Goal: Navigation & Orientation: Find specific page/section

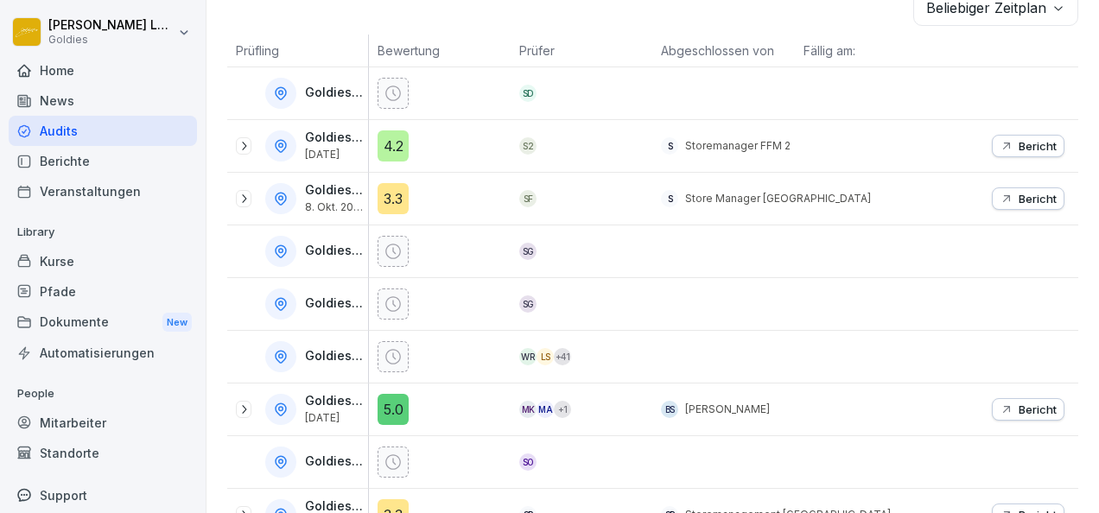
scroll to position [302, 0]
click at [1019, 143] on p "Bericht" at bounding box center [1038, 145] width 38 height 14
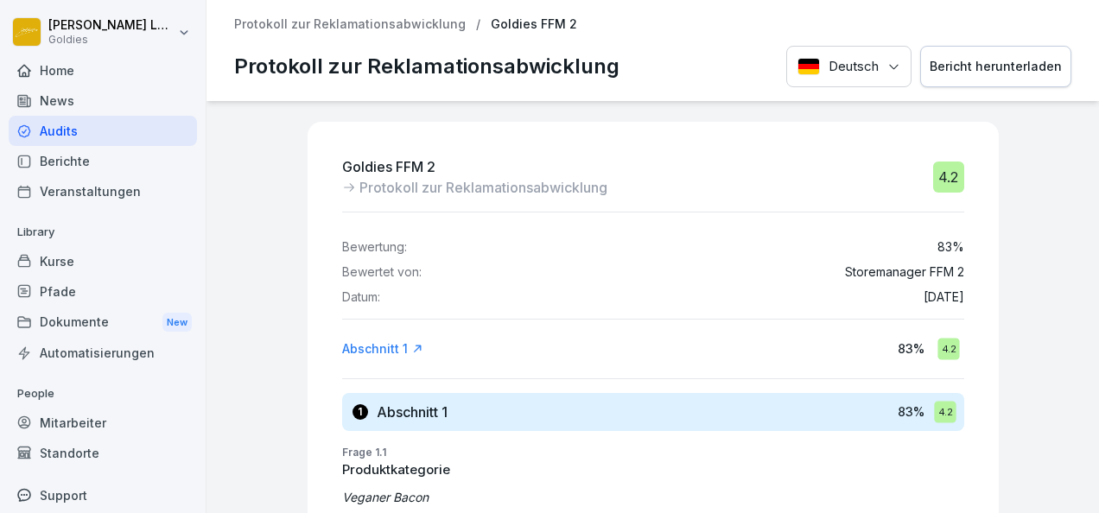
click at [997, 67] on div "Bericht herunterladen" at bounding box center [996, 66] width 132 height 19
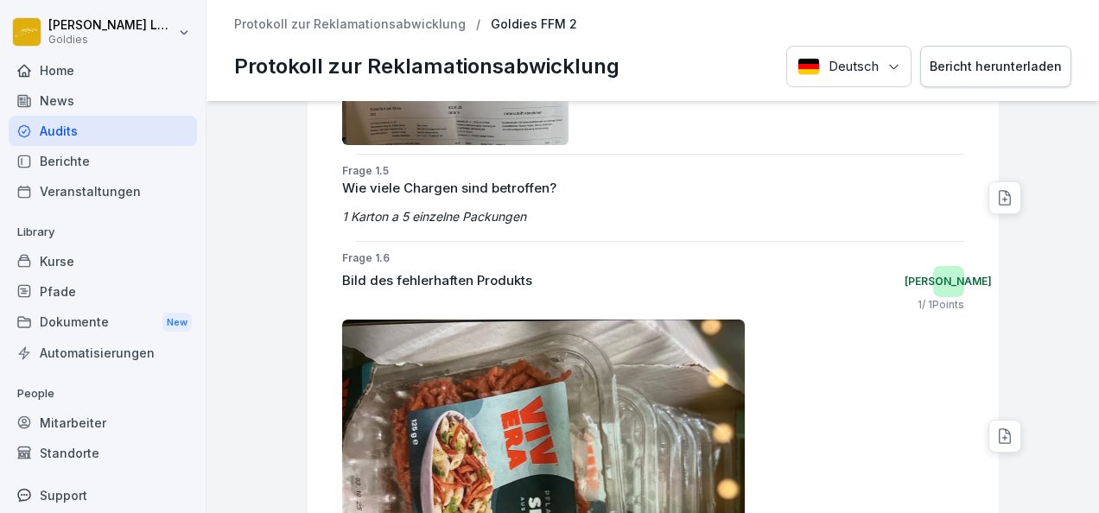
scroll to position [2345, 0]
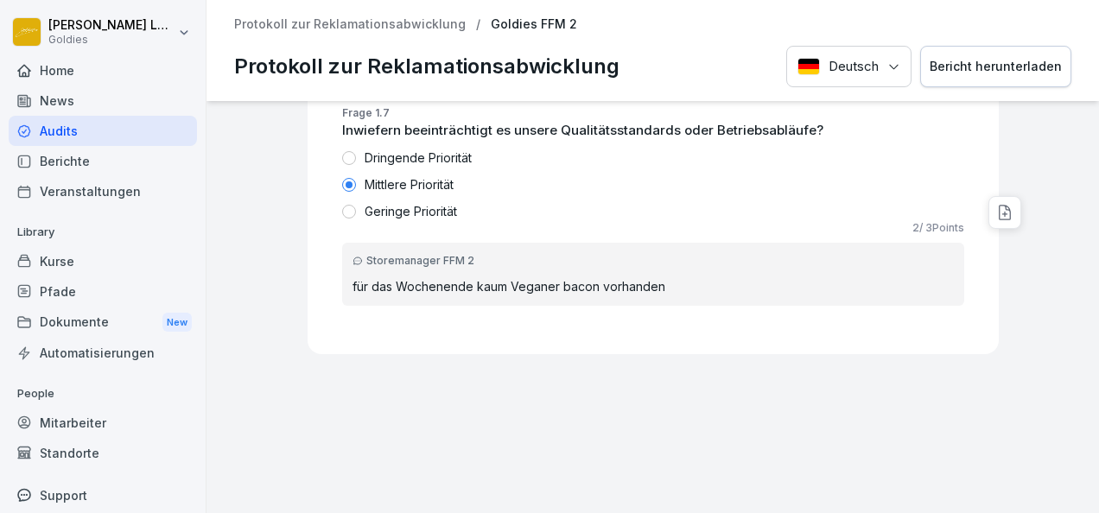
click at [428, 28] on p "Protokoll zur Reklamationsabwicklung" at bounding box center [350, 24] width 232 height 15
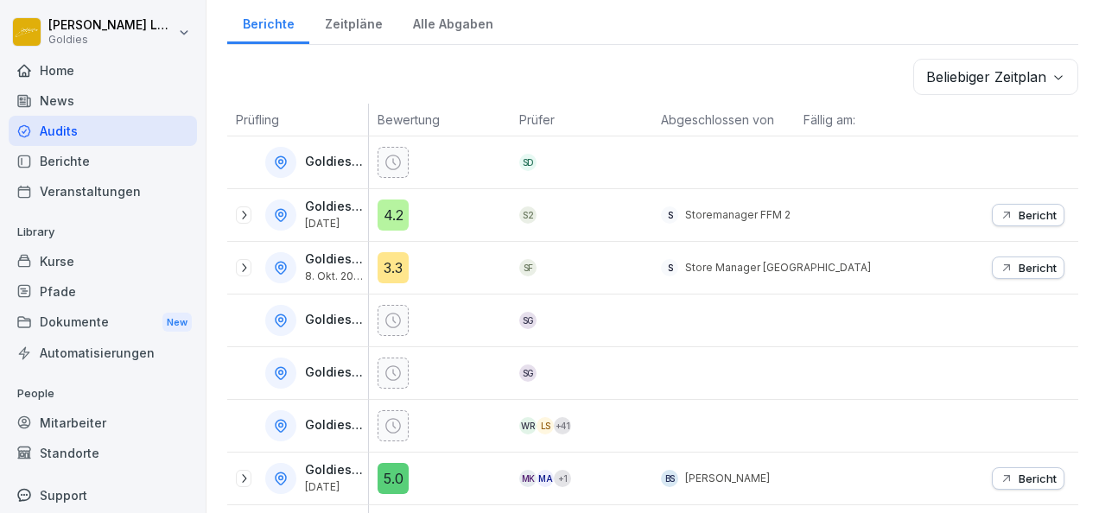
scroll to position [301, 0]
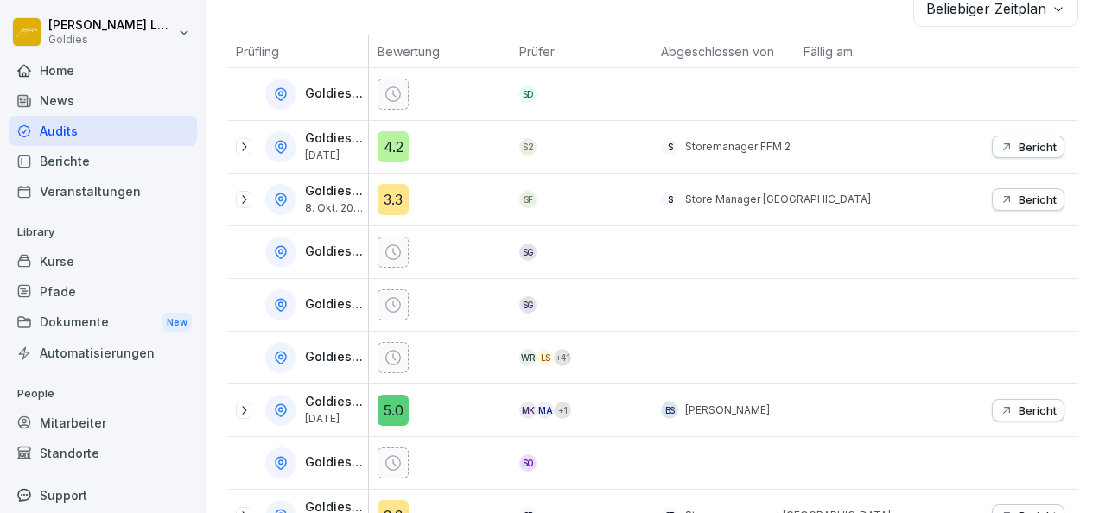
click at [1002, 403] on div "Bericht" at bounding box center [1028, 410] width 57 height 14
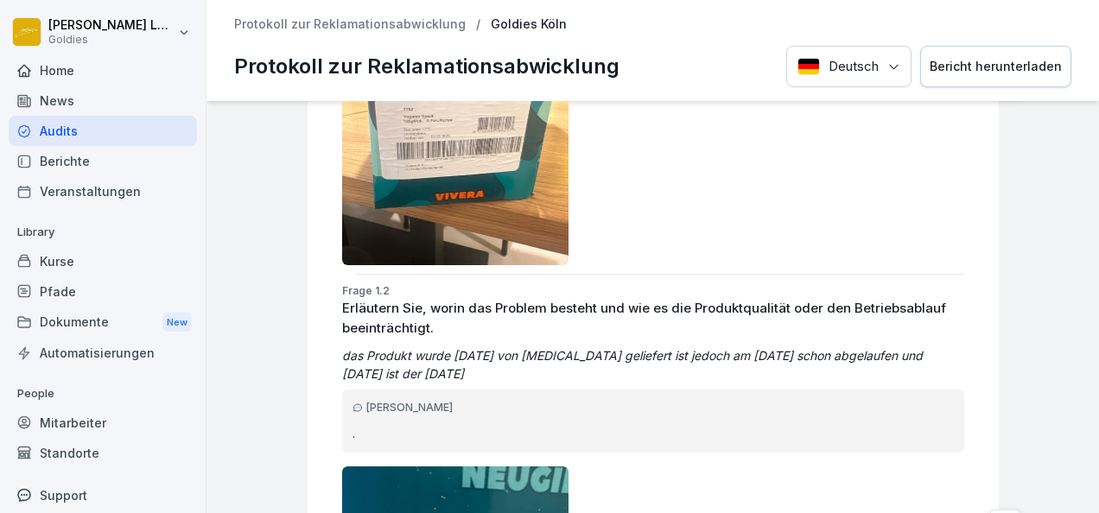
scroll to position [546, 0]
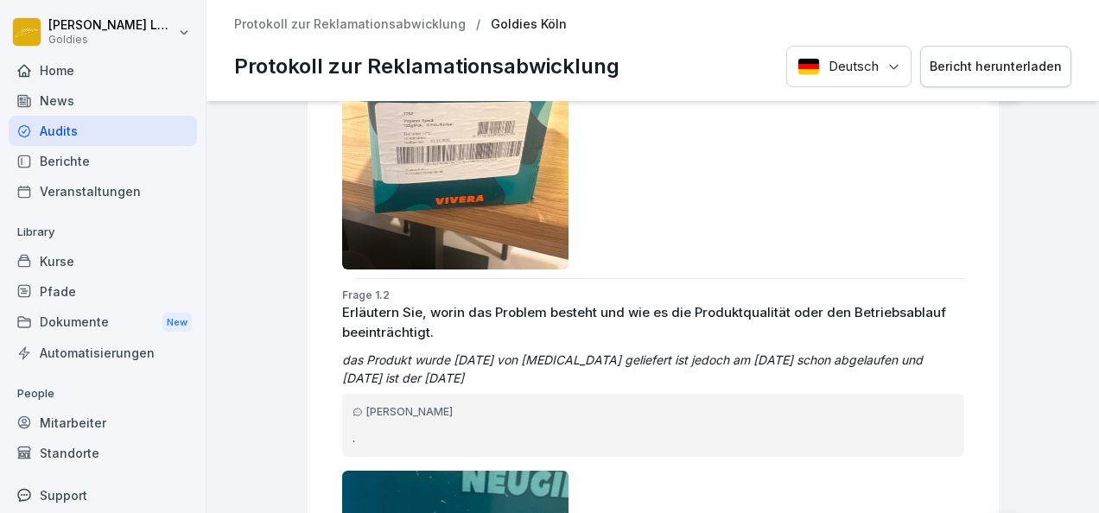
click at [1038, 62] on div "Bericht herunterladen" at bounding box center [996, 66] width 132 height 19
click at [920, 46] on button "Bericht herunterladen" at bounding box center [995, 67] width 151 height 42
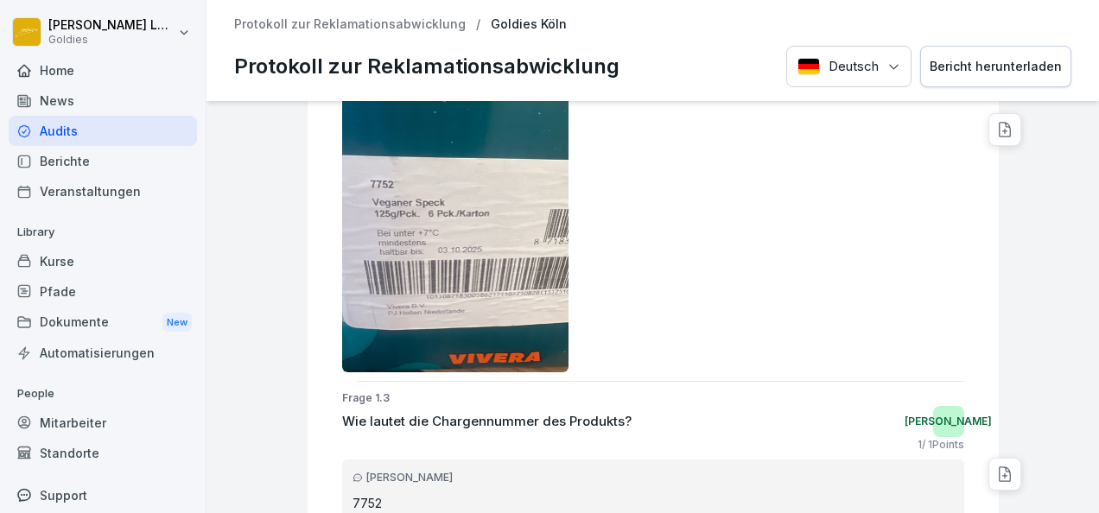
scroll to position [948, 0]
click at [619, 333] on div at bounding box center [653, 220] width 622 height 302
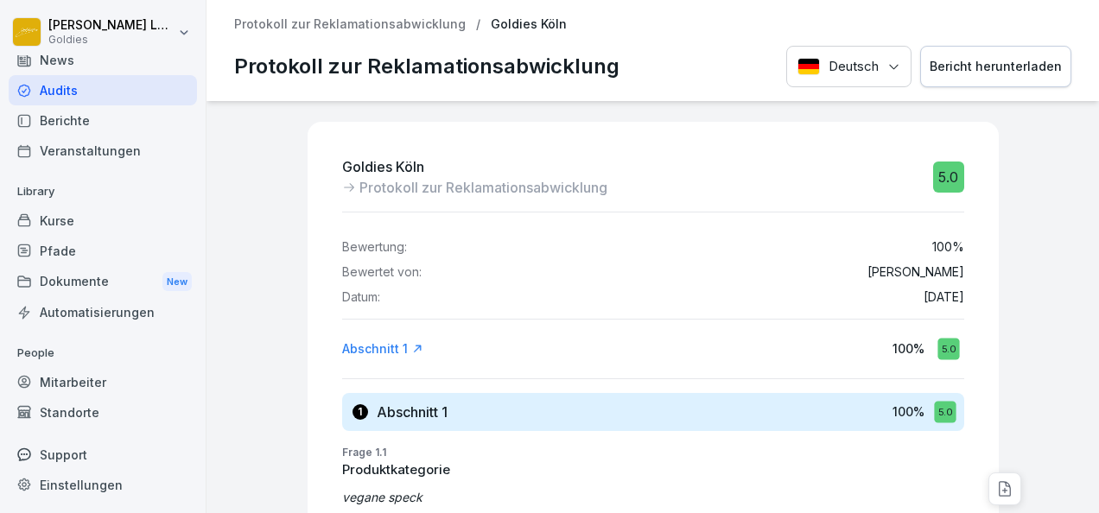
scroll to position [0, 0]
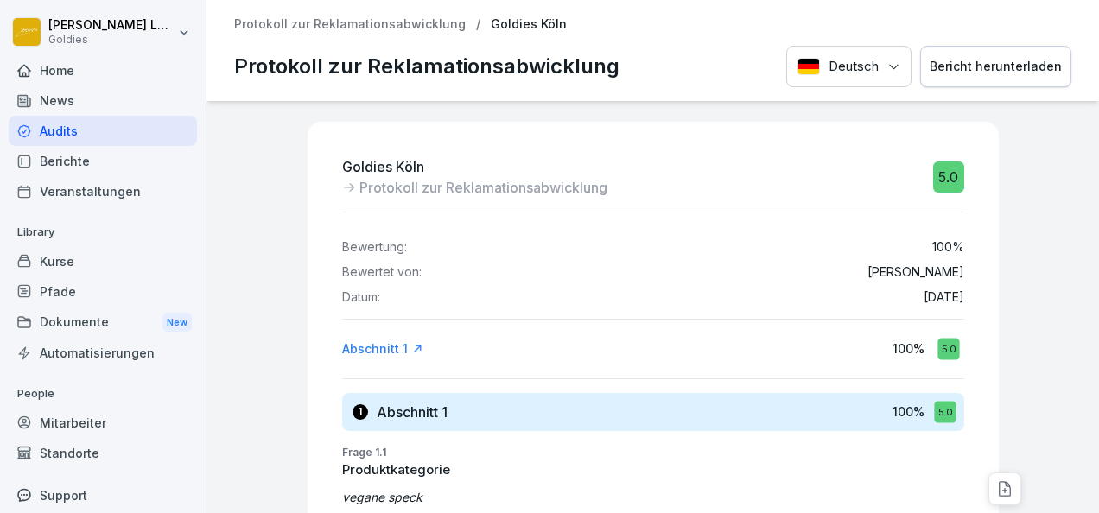
click at [363, 29] on p "Protokoll zur Reklamationsabwicklung" at bounding box center [350, 24] width 232 height 15
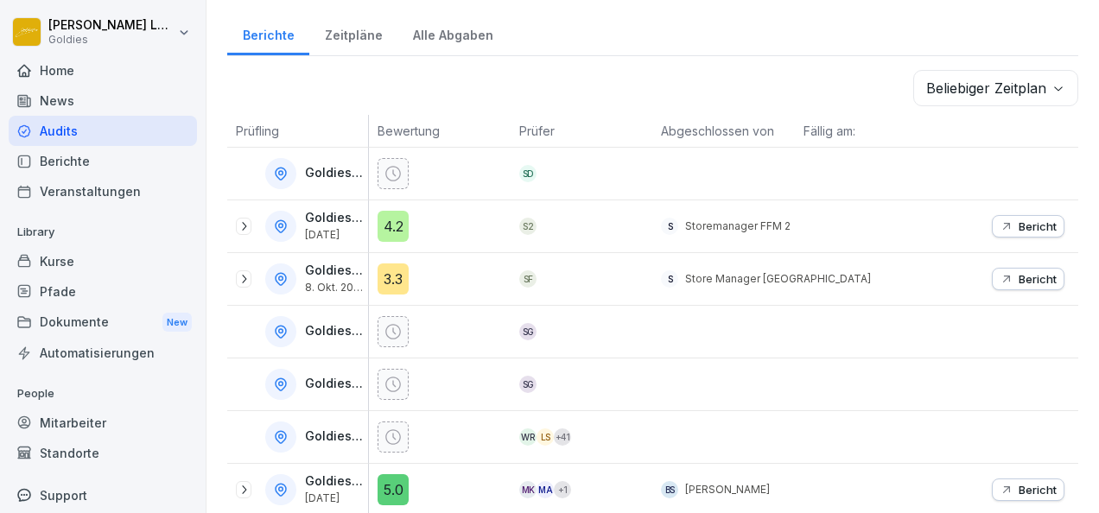
scroll to position [222, 0]
click at [235, 225] on div "Goldies FFM 2 [DATE]" at bounding box center [297, 226] width 141 height 52
click at [244, 224] on icon at bounding box center [244, 225] width 4 height 9
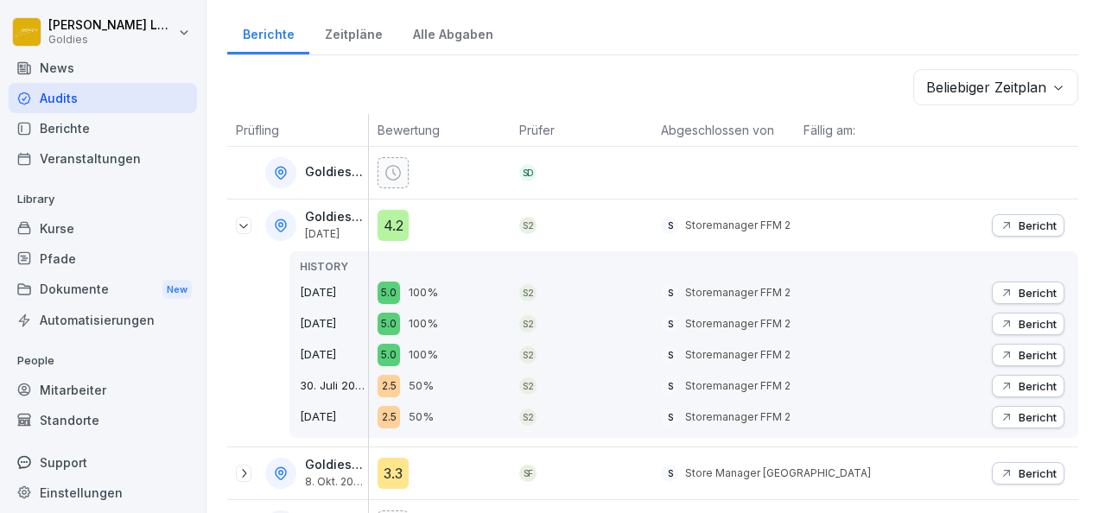
scroll to position [0, 0]
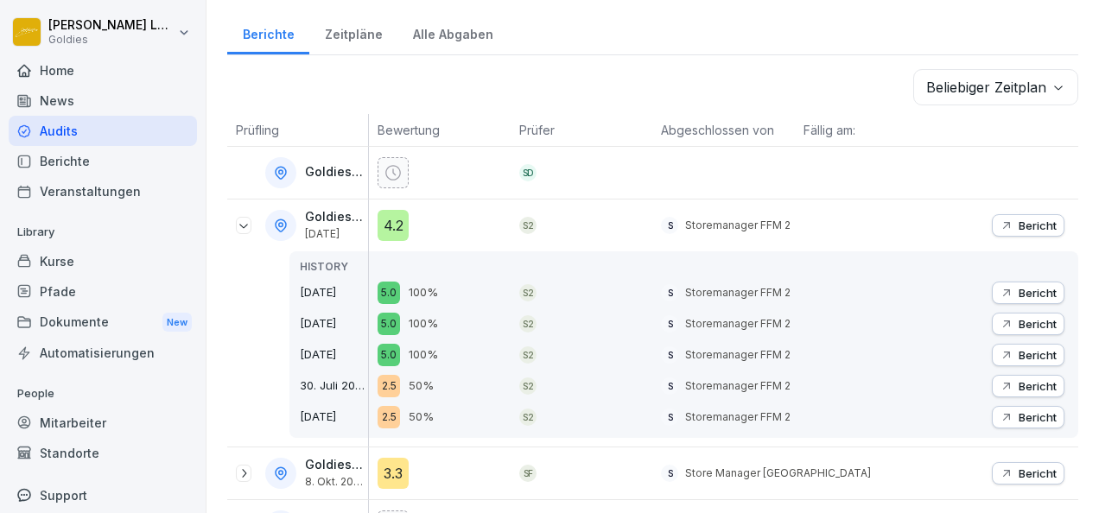
click at [68, 71] on div "Home" at bounding box center [103, 70] width 188 height 30
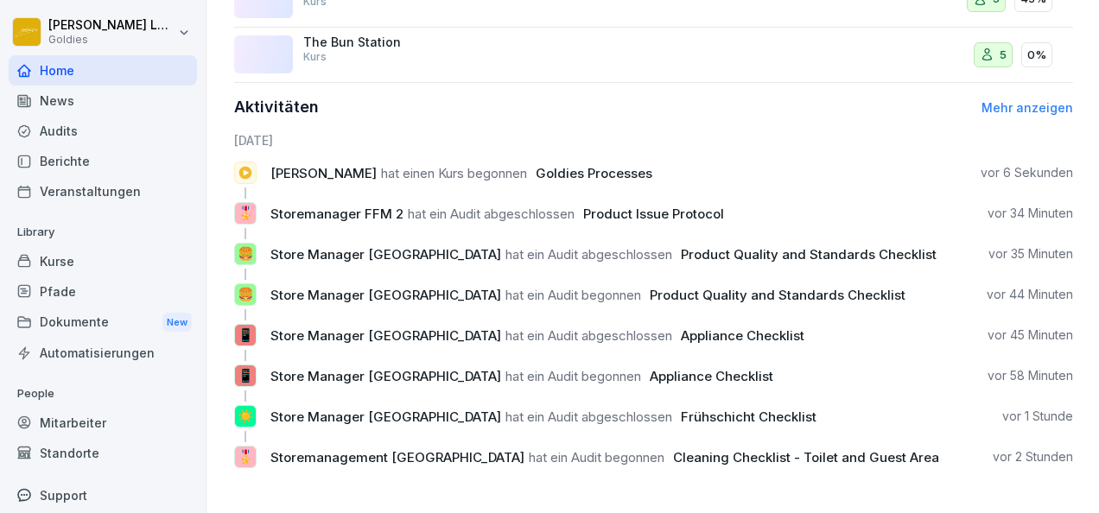
scroll to position [41, 0]
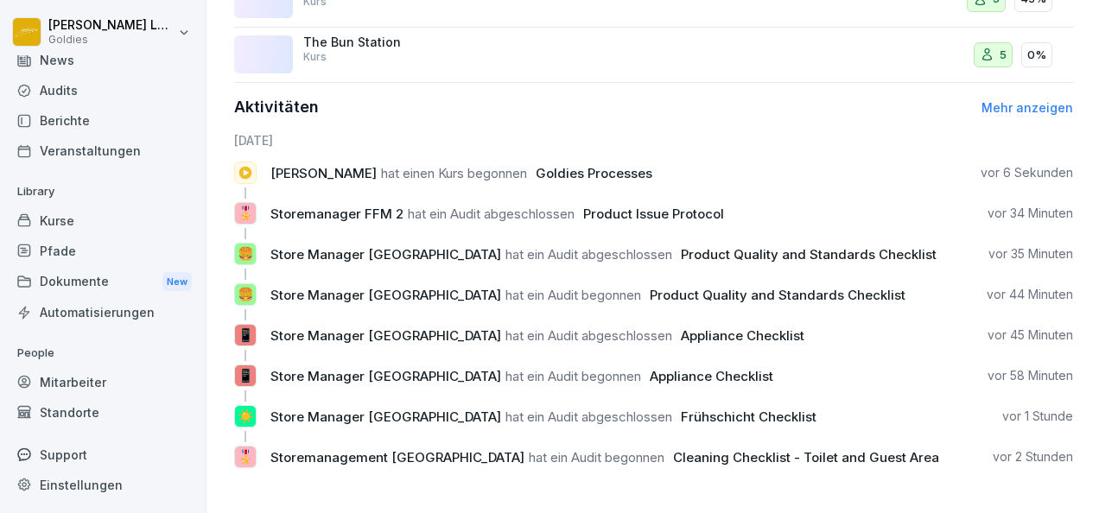
click at [91, 382] on div "Mitarbeiter" at bounding box center [103, 382] width 188 height 30
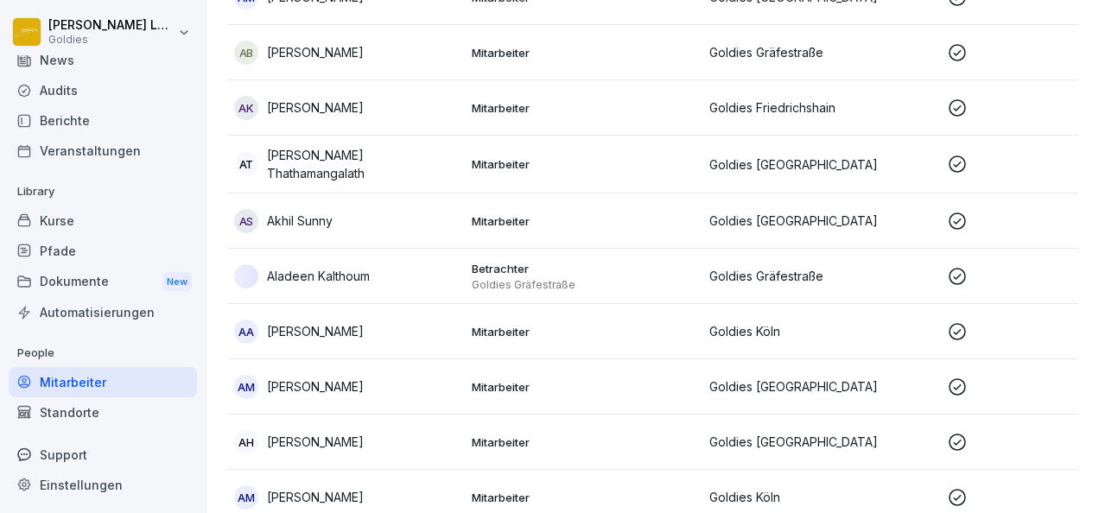
scroll to position [17, 0]
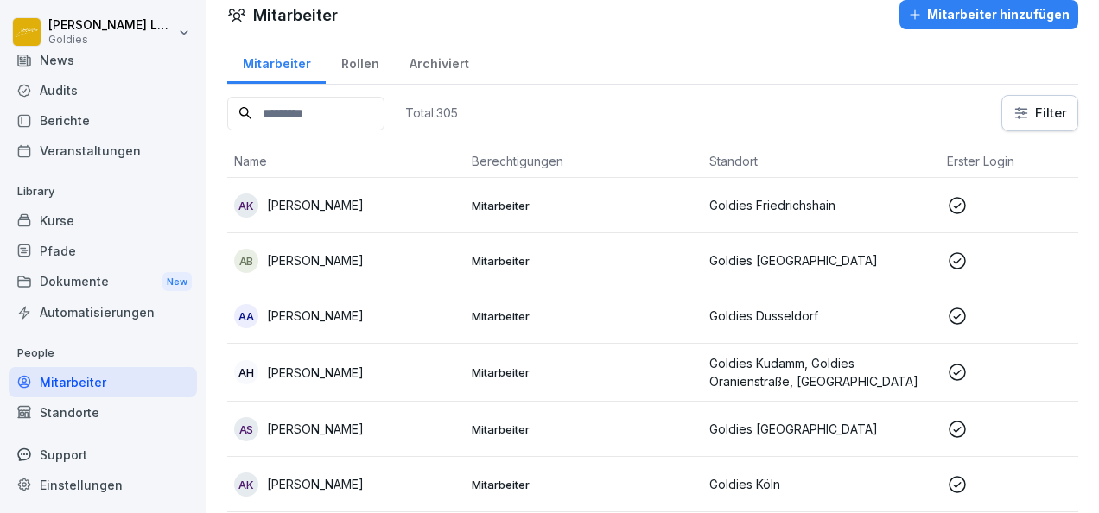
click at [331, 116] on input at bounding box center [305, 114] width 157 height 34
type input "****"
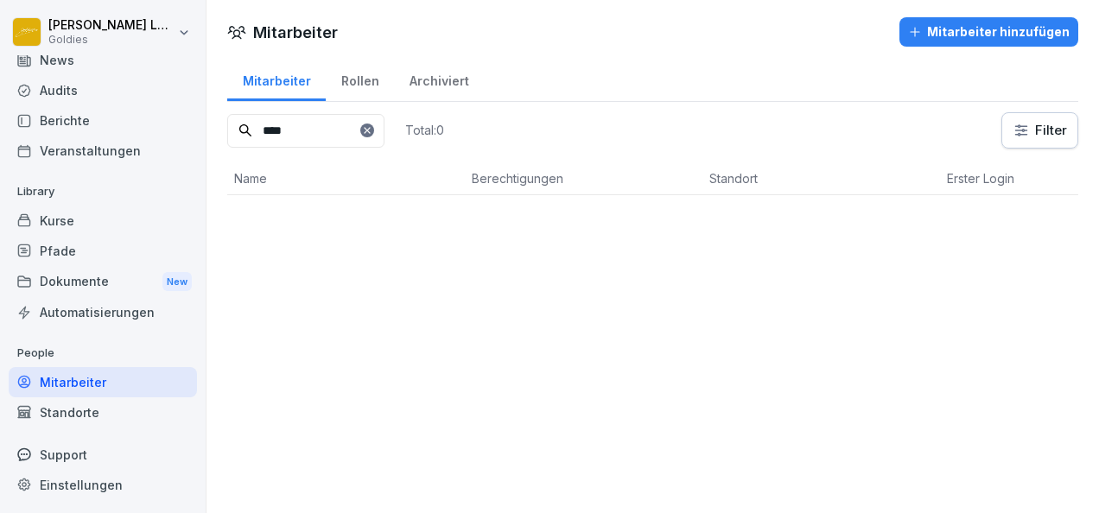
click at [384, 136] on input "****" at bounding box center [305, 131] width 157 height 34
click at [54, 417] on div "Standorte" at bounding box center [103, 412] width 188 height 30
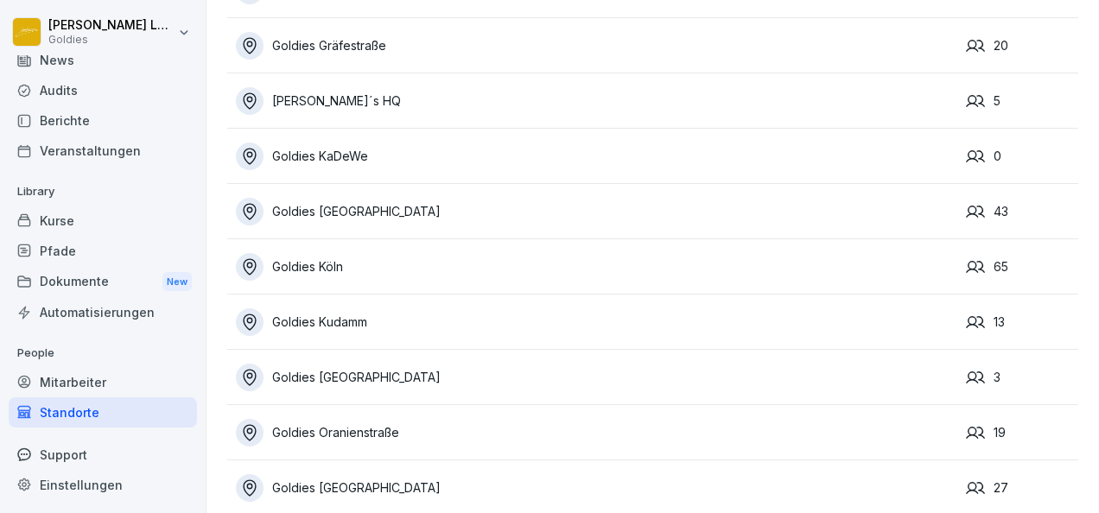
scroll to position [404, 0]
click at [339, 258] on div "Goldies Köln" at bounding box center [596, 266] width 721 height 28
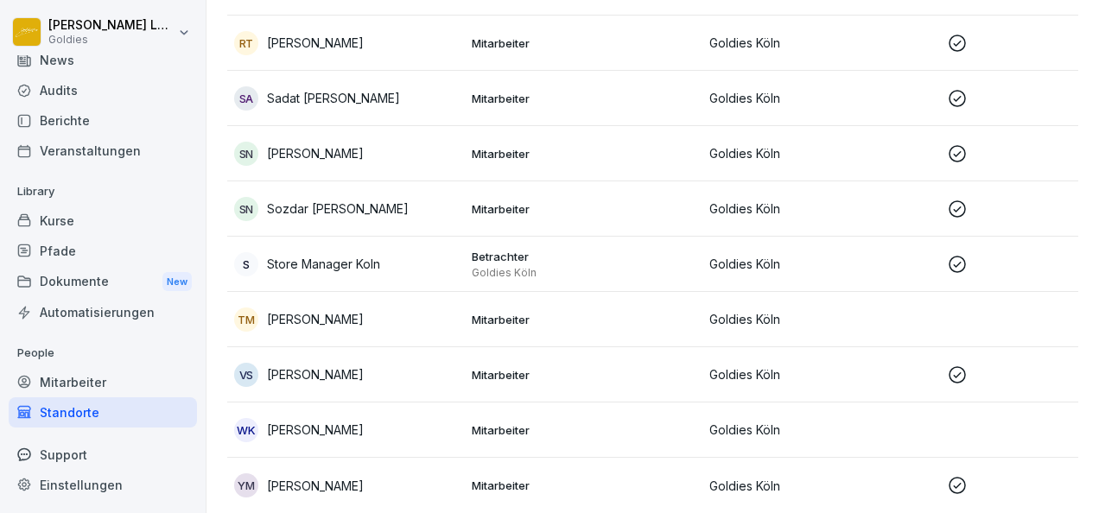
scroll to position [3328, 0]
click at [354, 255] on p "Store Manager Koln" at bounding box center [323, 264] width 113 height 18
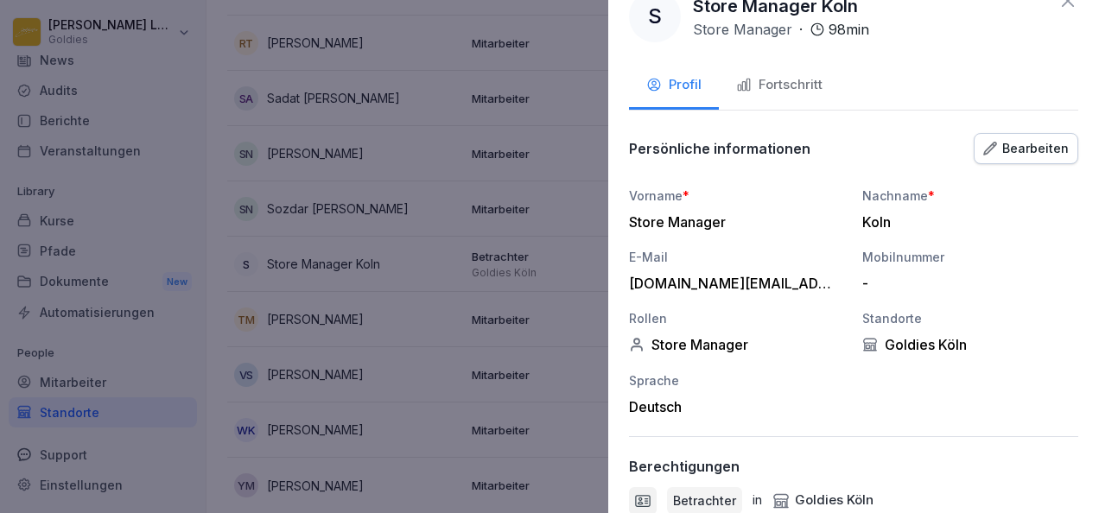
scroll to position [35, 0]
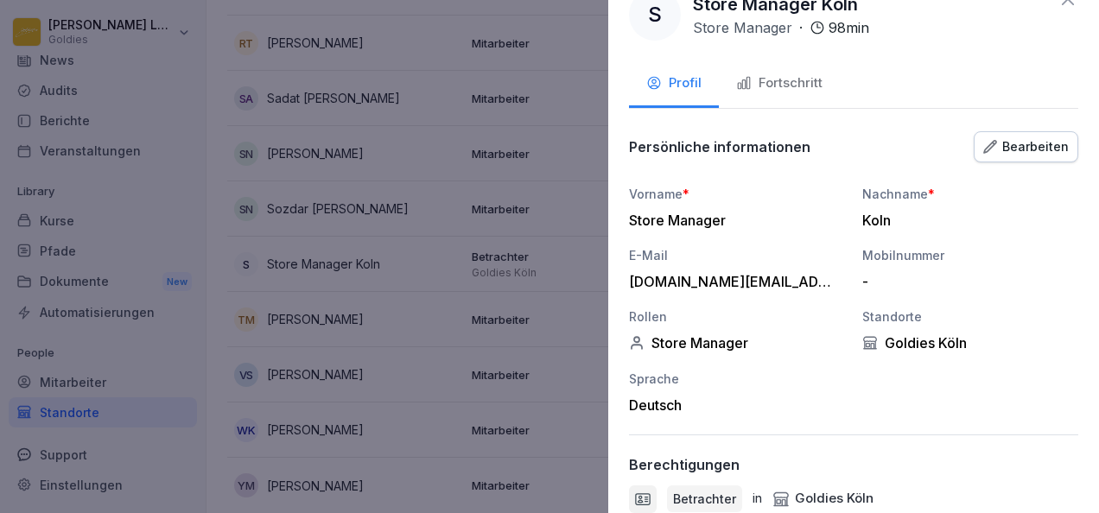
click at [759, 282] on div "[DOMAIN_NAME][EMAIL_ADDRESS][DOMAIN_NAME]" at bounding box center [732, 281] width 207 height 17
drag, startPoint x: 627, startPoint y: 279, endPoint x: 834, endPoint y: 276, distance: 206.5
click at [834, 276] on div "S Store Manager Koln Store Manager · 98 min Profil Fortschritt Persönliche info…" at bounding box center [853, 256] width 491 height 513
drag, startPoint x: 834, startPoint y: 276, endPoint x: 831, endPoint y: 287, distance: 11.5
click at [831, 287] on div "[DOMAIN_NAME][EMAIL_ADDRESS][DOMAIN_NAME]" at bounding box center [732, 281] width 207 height 17
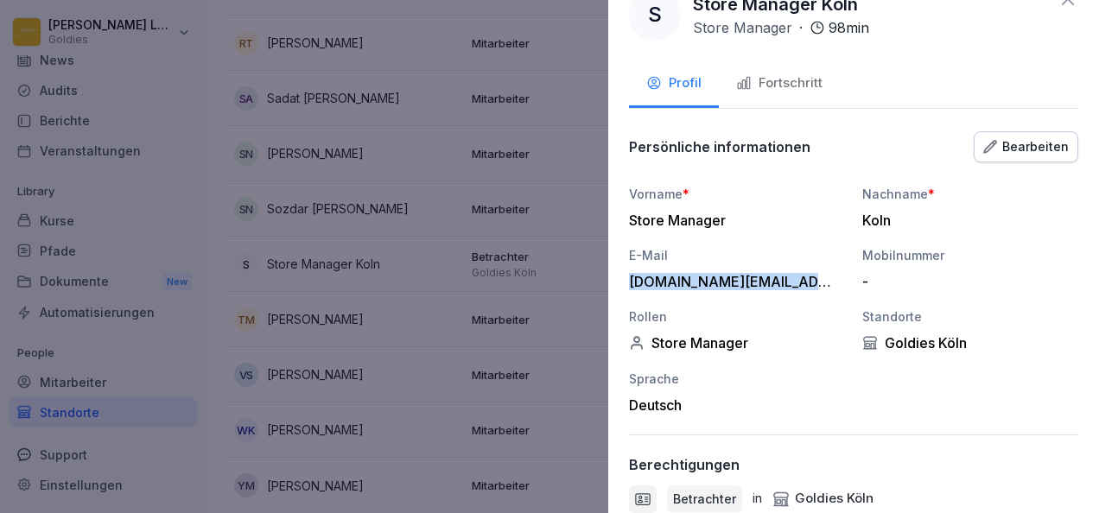
click at [992, 152] on div "Bearbeiten" at bounding box center [1026, 146] width 86 height 19
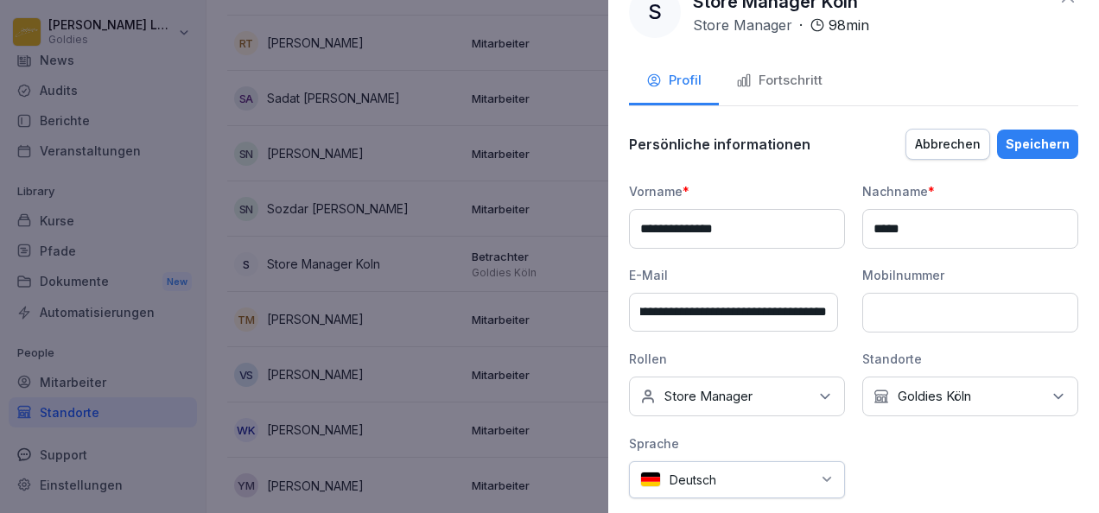
scroll to position [0, 121]
drag, startPoint x: 640, startPoint y: 314, endPoint x: 854, endPoint y: 326, distance: 213.7
click at [854, 326] on div "**********" at bounding box center [853, 340] width 449 height 316
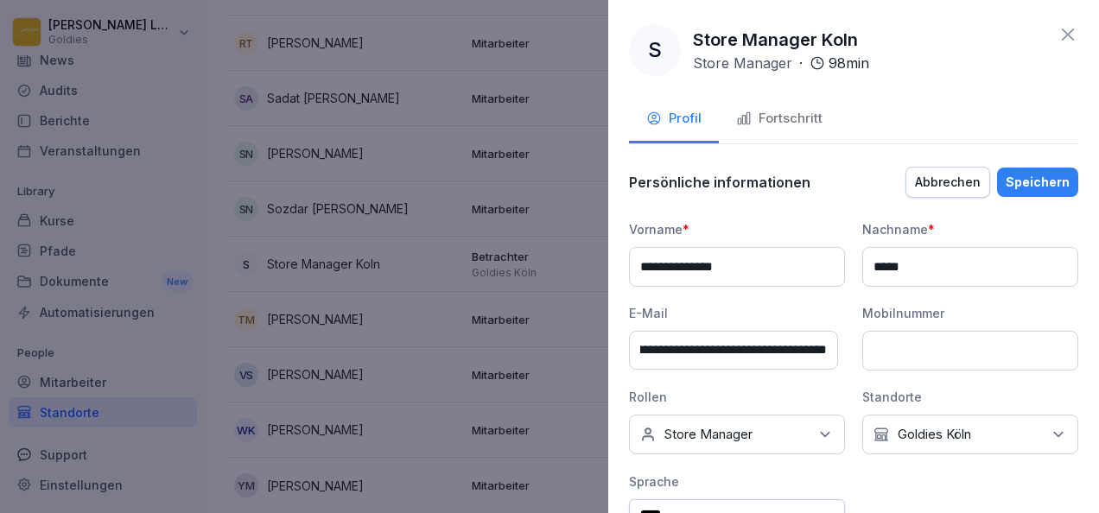
scroll to position [0, 0]
click at [1062, 35] on icon at bounding box center [1068, 35] width 12 height 12
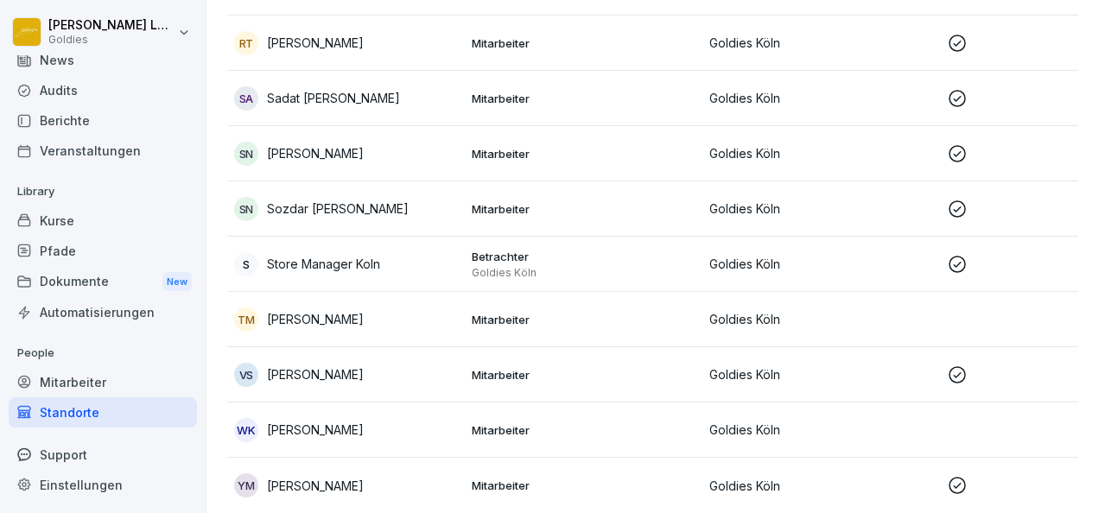
click at [372, 255] on p "Store Manager Koln" at bounding box center [323, 264] width 113 height 18
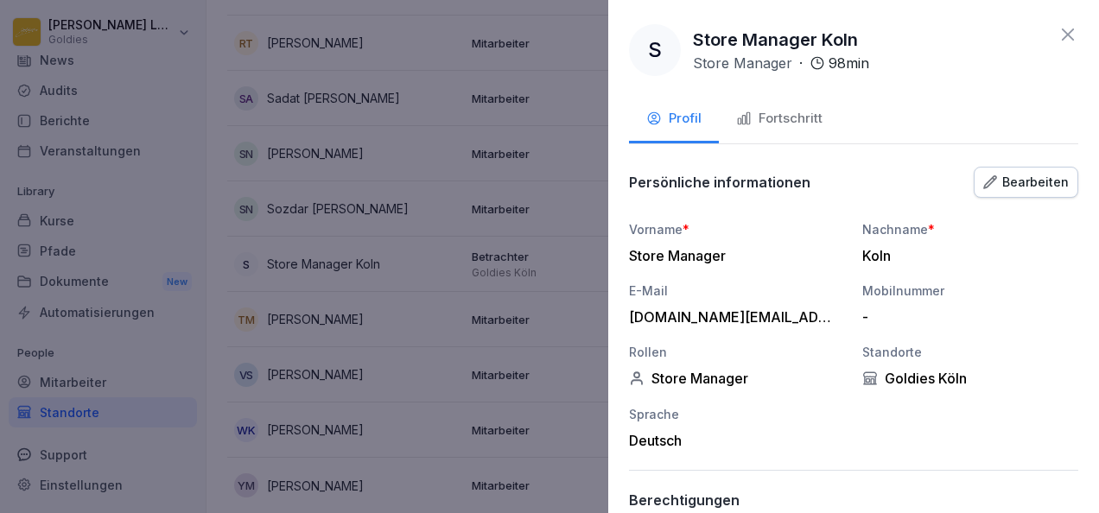
click at [1063, 45] on div "S Store Manager Koln Store Manager · 98 min" at bounding box center [853, 50] width 449 height 52
click at [1060, 34] on icon at bounding box center [1067, 34] width 21 height 21
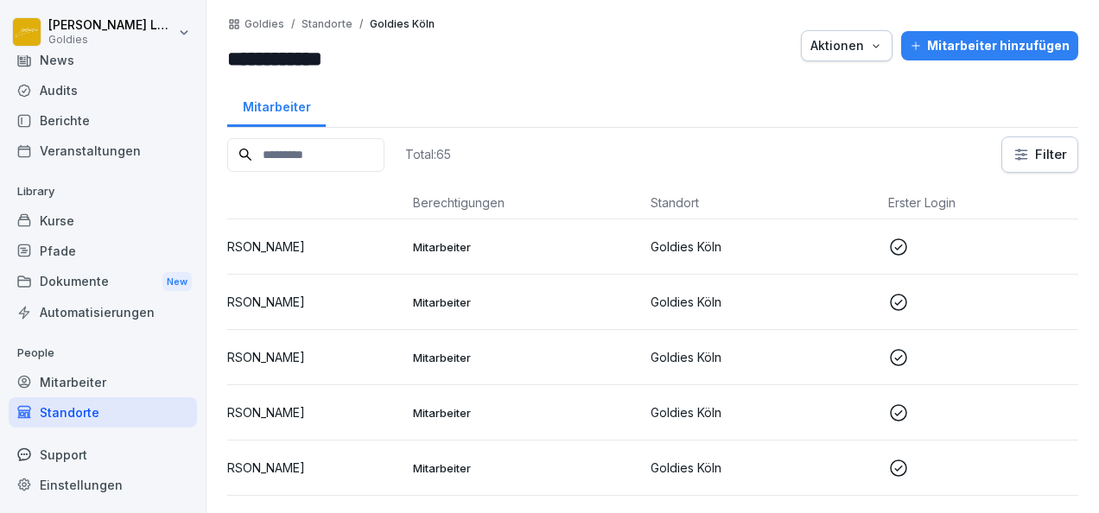
click at [325, 25] on p "Standorte" at bounding box center [326, 24] width 51 height 12
click at [84, 416] on div "Standorte" at bounding box center [103, 412] width 188 height 30
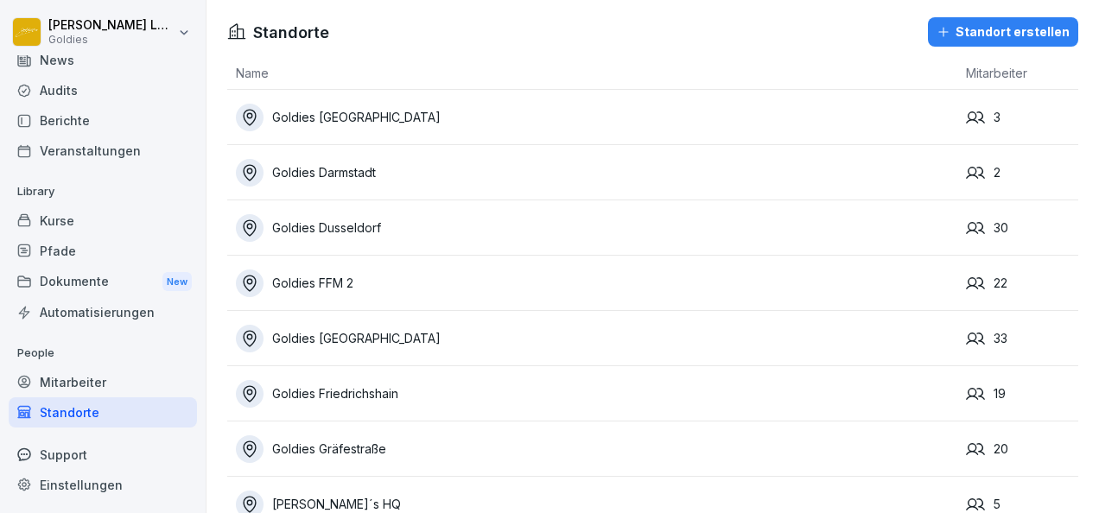
click at [346, 289] on div "Goldies FFM 2" at bounding box center [596, 284] width 721 height 28
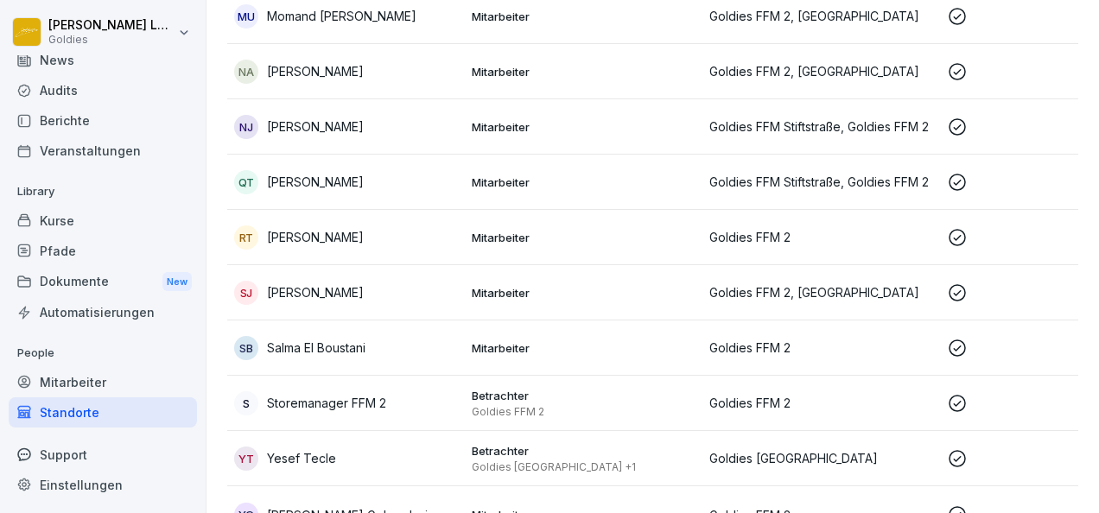
scroll to position [953, 0]
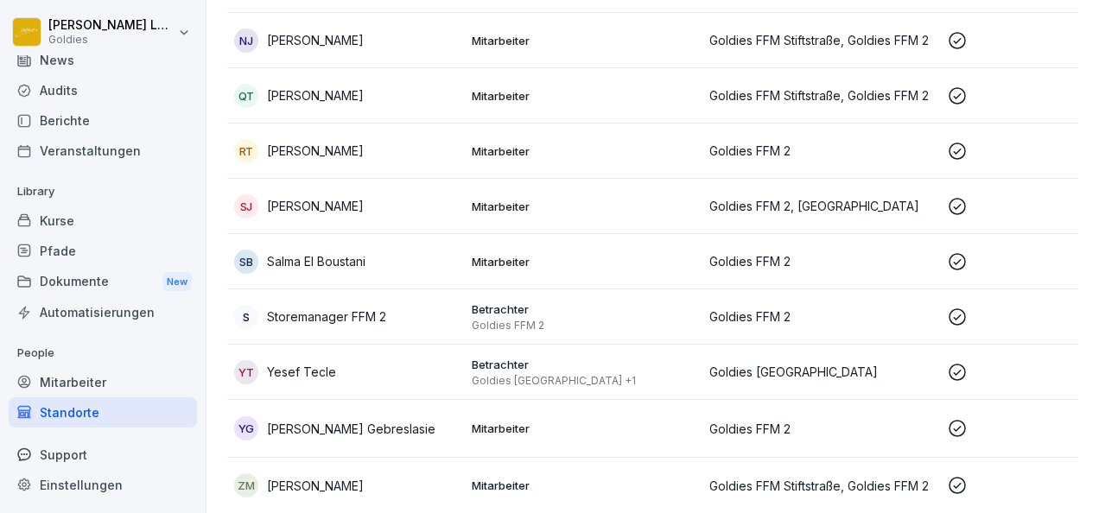
click at [898, 308] on p "Goldies FFM 2" at bounding box center [821, 317] width 224 height 18
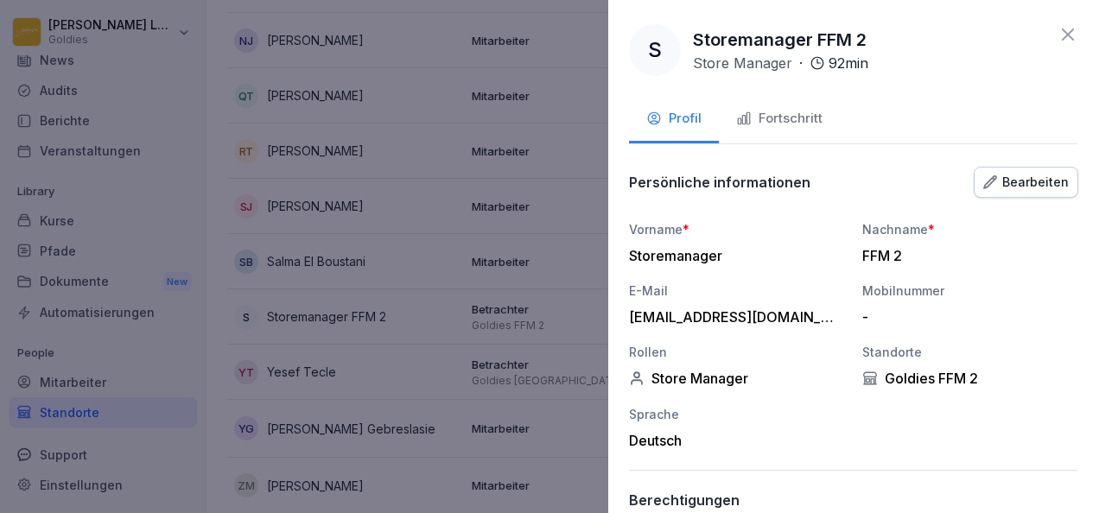
click at [1057, 26] on icon at bounding box center [1067, 34] width 21 height 21
